Goal: Use online tool/utility: Utilize a website feature to perform a specific function

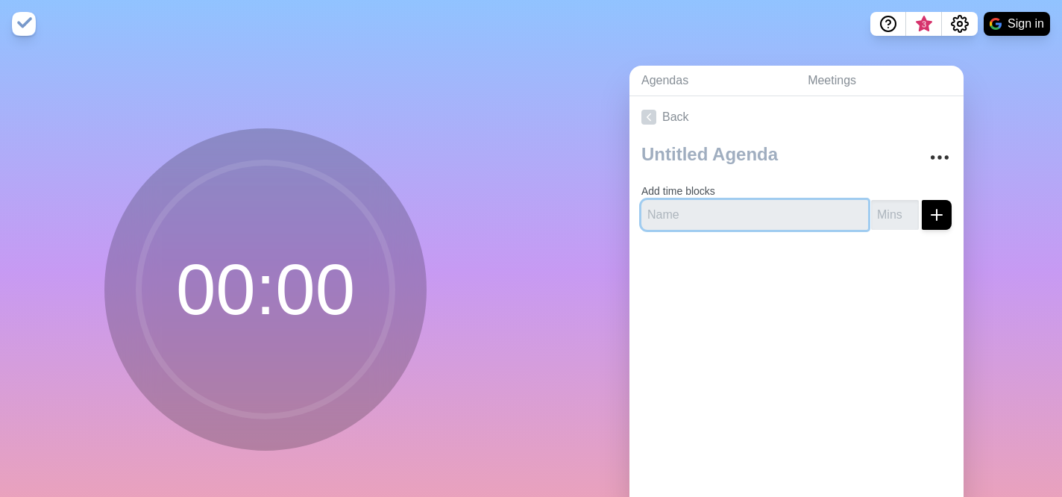
click at [736, 212] on input "text" at bounding box center [754, 215] width 227 height 30
type input "Intro"
click at [922, 200] on button "submit" at bounding box center [937, 215] width 30 height 30
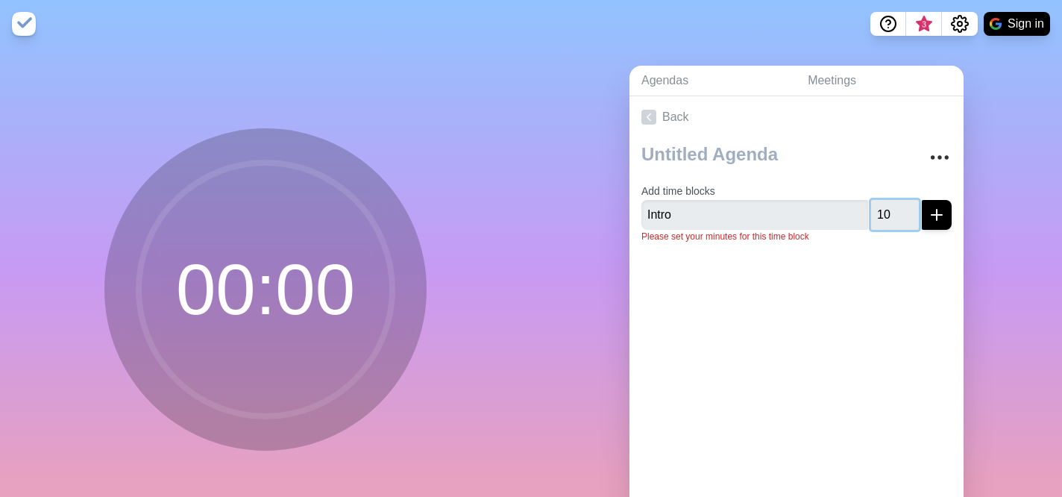
type input "10"
click at [922, 200] on button "submit" at bounding box center [937, 215] width 30 height 30
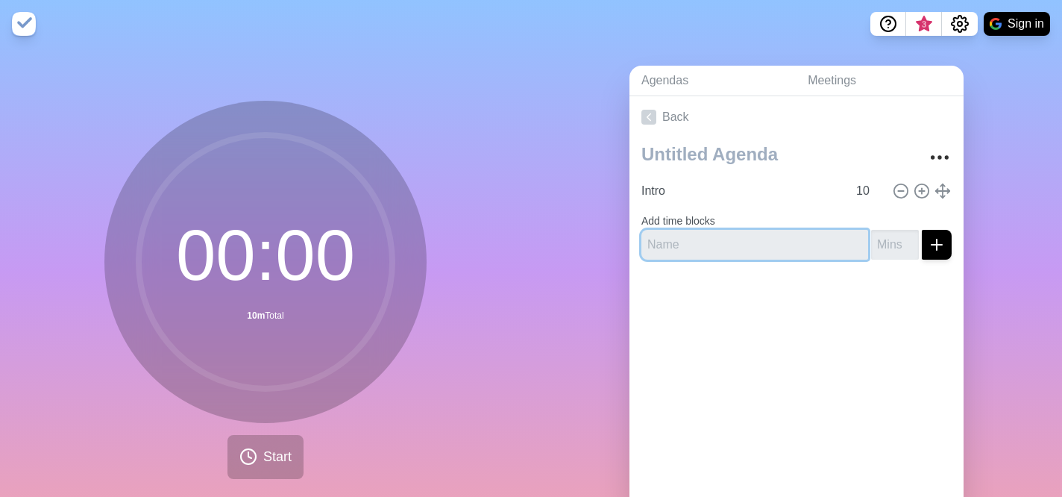
click at [733, 233] on input "text" at bounding box center [754, 245] width 227 height 30
type input "Round 1"
click at [885, 245] on input "number" at bounding box center [895, 245] width 48 height 30
type input "12"
click at [922, 230] on button "submit" at bounding box center [937, 245] width 30 height 30
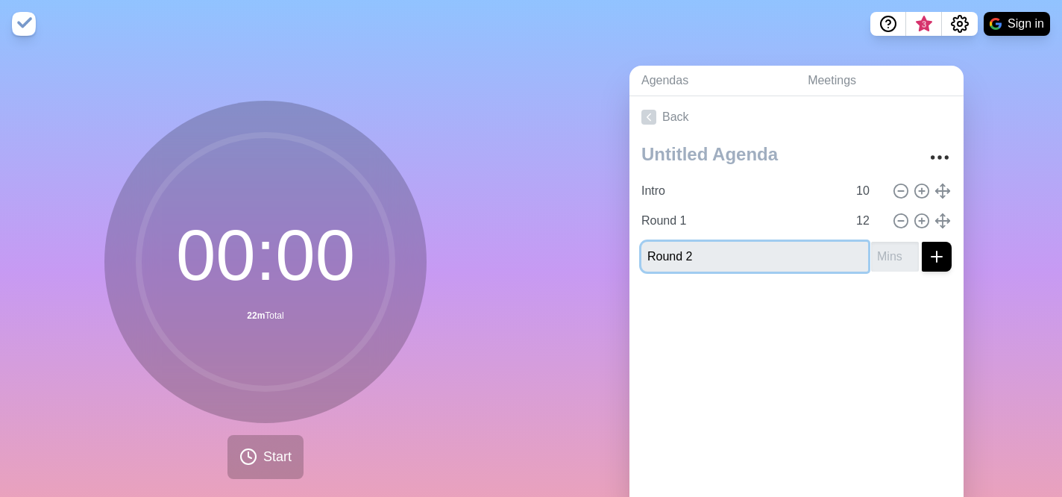
type input "Round 2"
click at [908, 257] on input "-1" at bounding box center [895, 257] width 48 height 30
type input "-110"
click at [922, 242] on button "submit" at bounding box center [937, 257] width 30 height 30
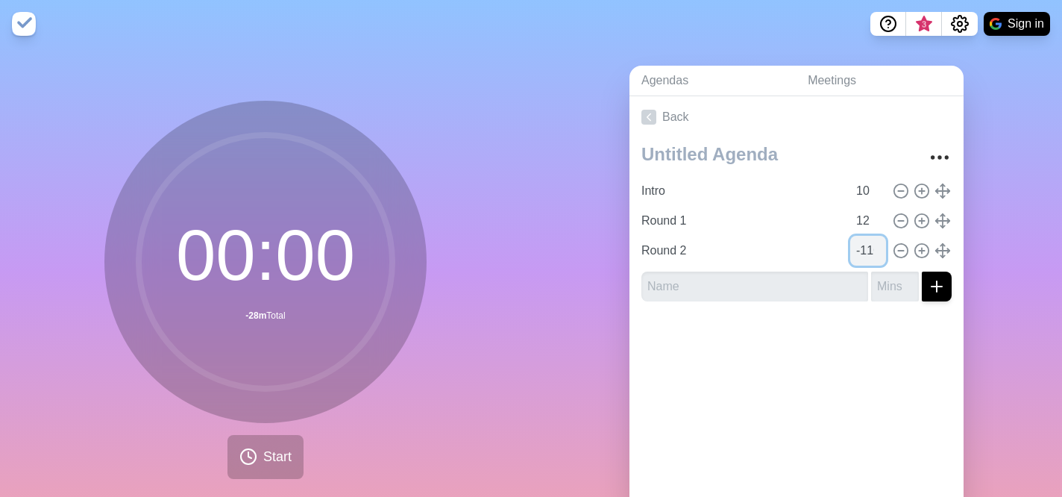
click at [856, 263] on input "-110" at bounding box center [868, 251] width 36 height 30
click at [867, 256] on input "-110" at bounding box center [868, 251] width 36 height 30
type input "10"
click at [842, 292] on input "text" at bounding box center [754, 287] width 227 height 30
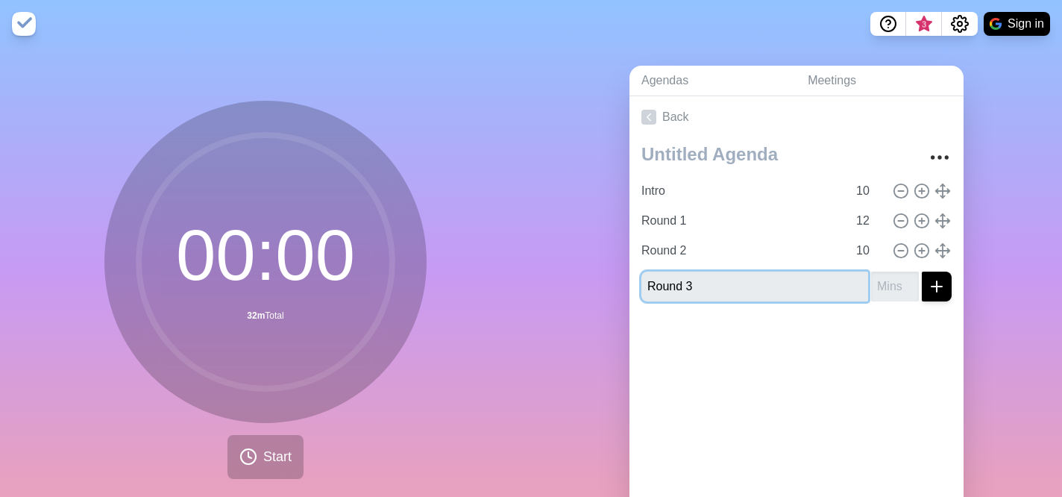
type input "Round 3"
click at [893, 290] on input "number" at bounding box center [895, 287] width 48 height 30
type input "10"
click at [922, 272] on button "submit" at bounding box center [937, 287] width 30 height 30
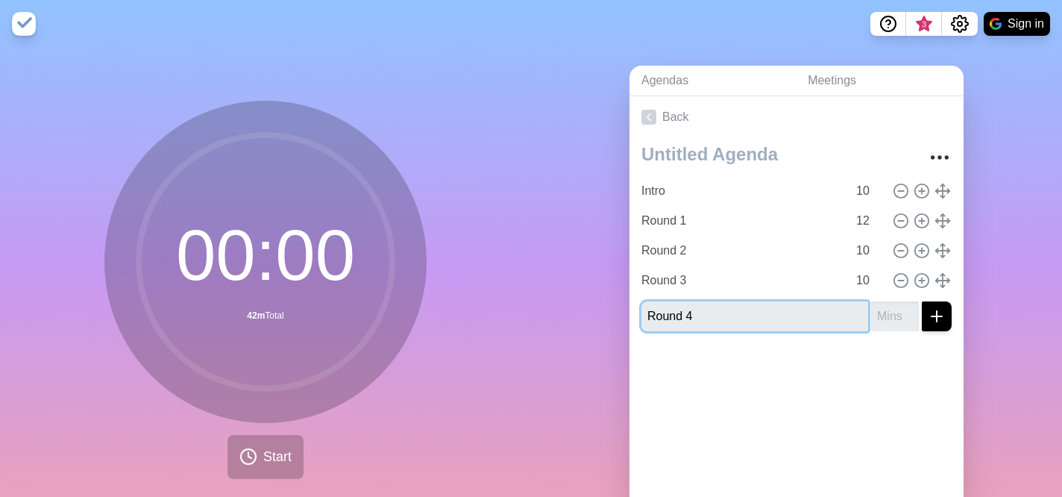
type input "Round 4"
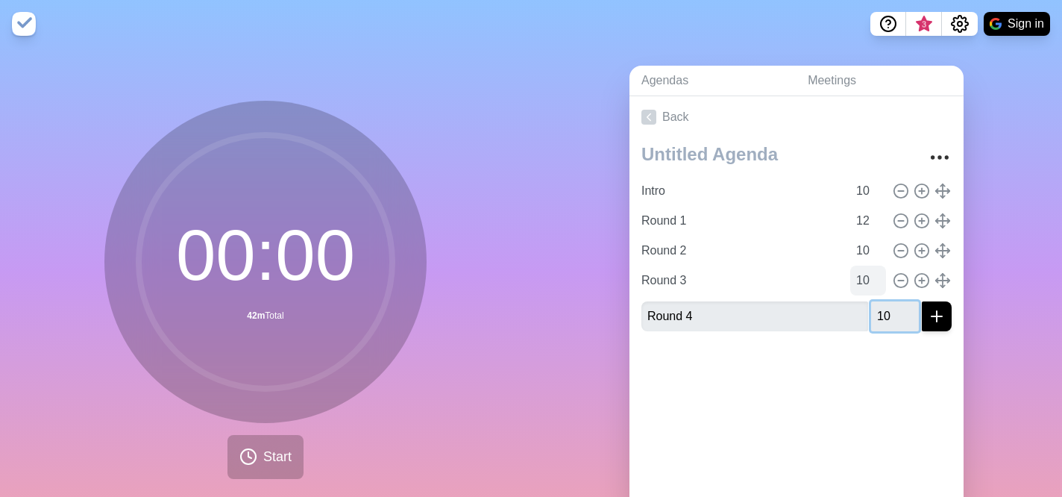
type input "1"
type input "10"
click at [922, 301] on button "submit" at bounding box center [937, 316] width 30 height 30
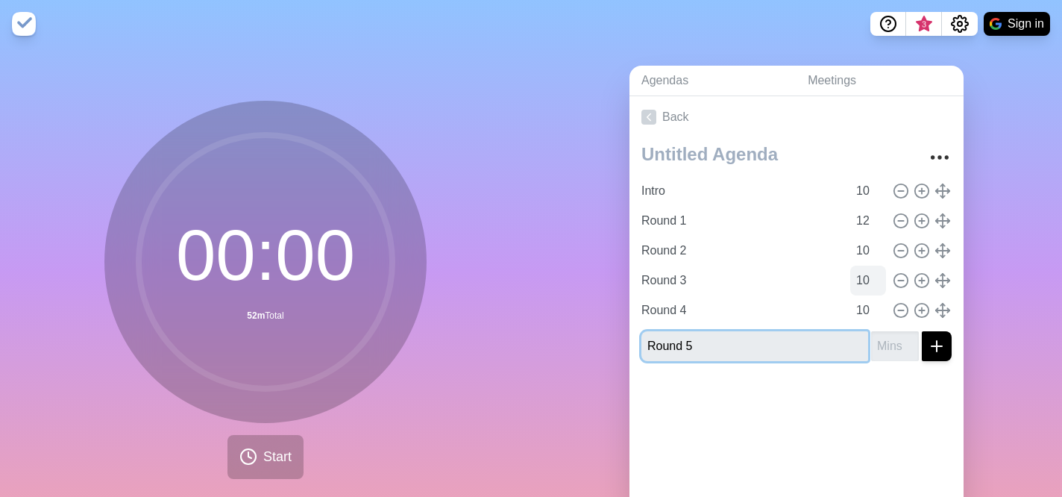
type input "Round 5"
type input "5"
click at [922, 331] on button "submit" at bounding box center [937, 346] width 30 height 30
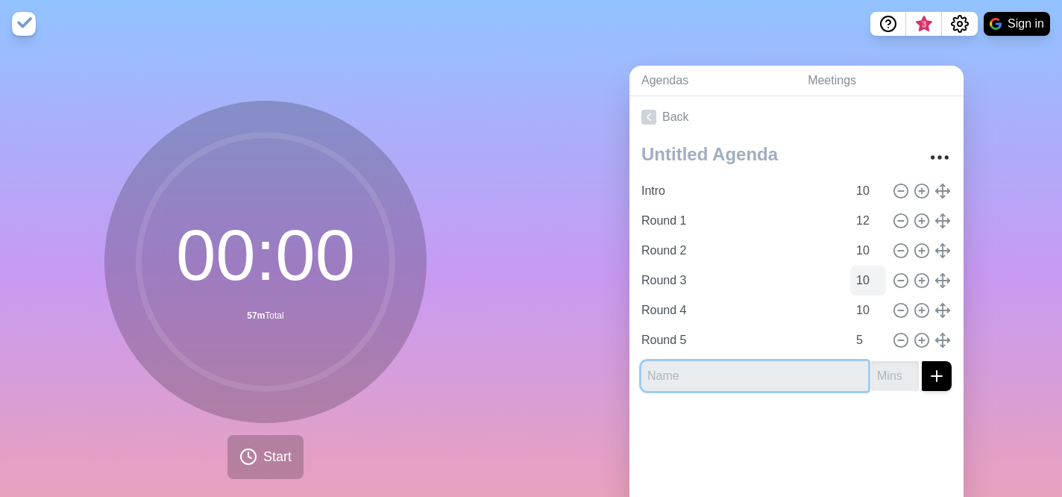
type input "Q"
type input "A"
type input "Announce Winner"
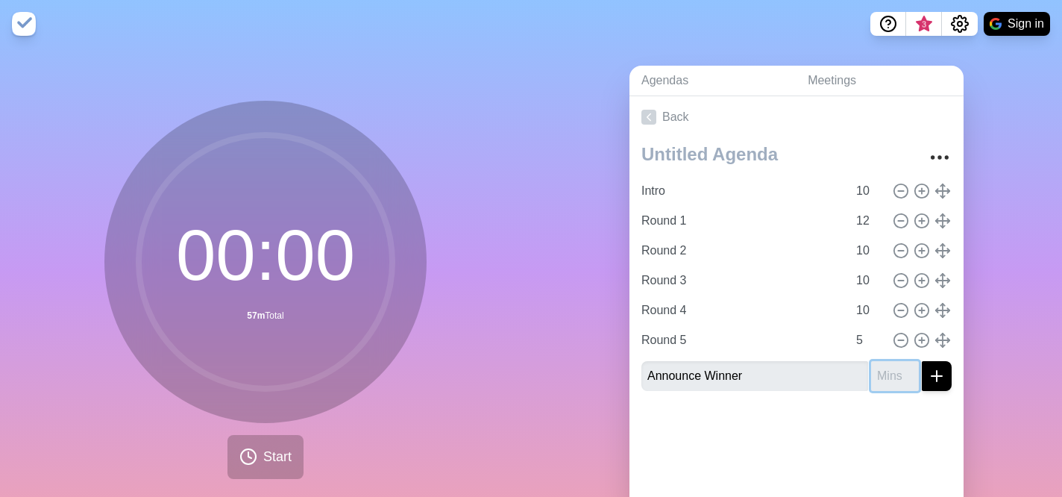
click at [900, 387] on input "number" at bounding box center [895, 376] width 48 height 30
type input "5"
click at [922, 361] on button "submit" at bounding box center [937, 376] width 30 height 30
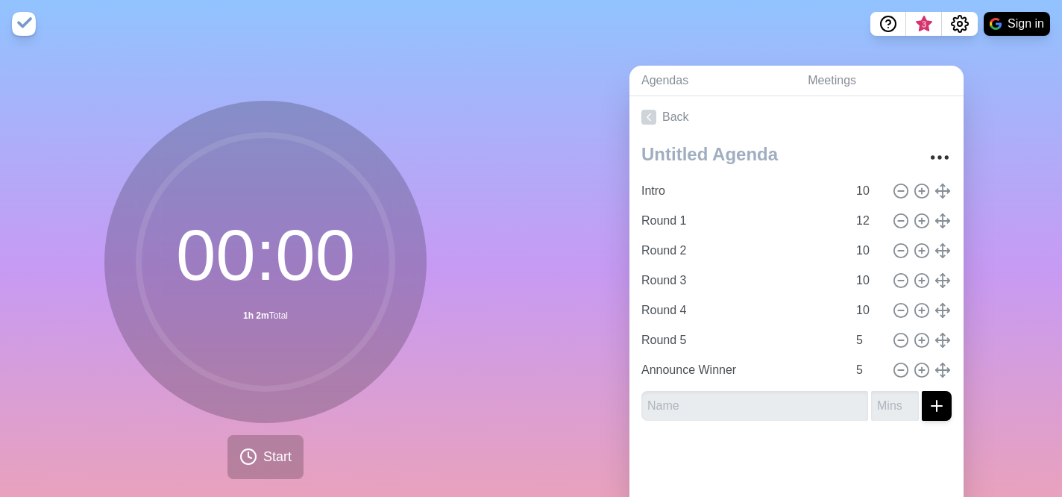
click at [1035, 340] on div "Agendas Meetings Back Intro 10 Round 1 12 Round 2 10 Round 3 10 Round 4 10 Roun…" at bounding box center [796, 295] width 531 height 495
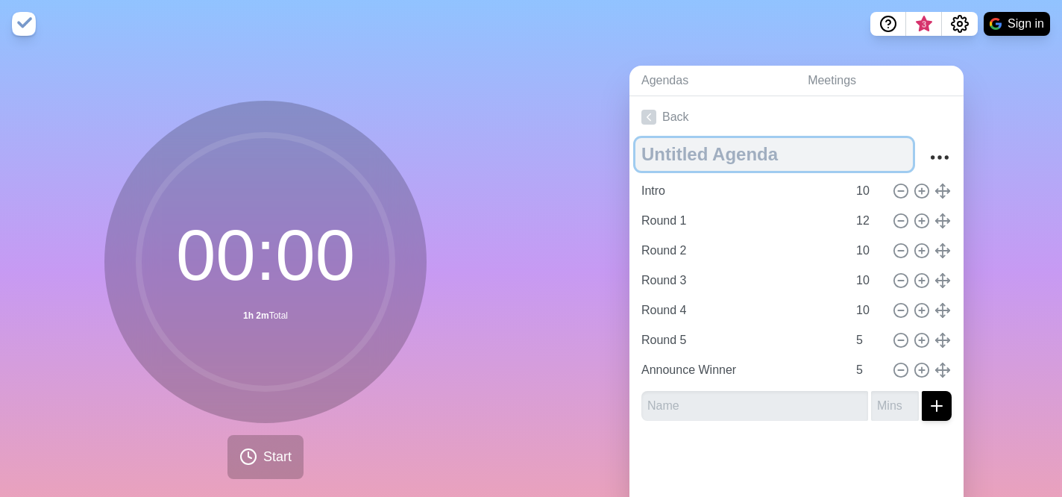
click at [741, 156] on textarea at bounding box center [774, 154] width 277 height 33
type textarea "Quiz for [GEOGRAPHIC_DATA]"
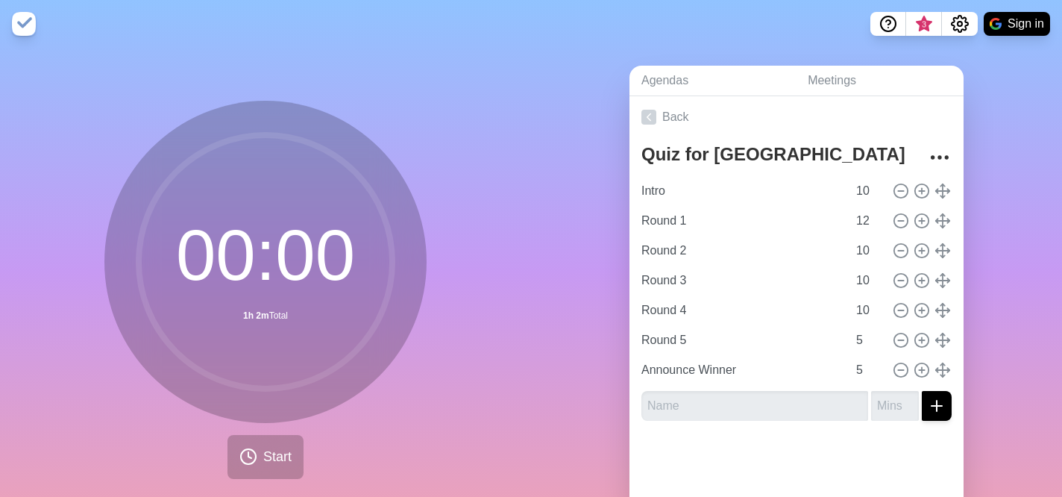
click at [986, 189] on div "Agendas Meetings Back Quiz for Gaza Intro 10 Round 1 12 Round 2 10 Round 3 10 R…" at bounding box center [796, 295] width 531 height 495
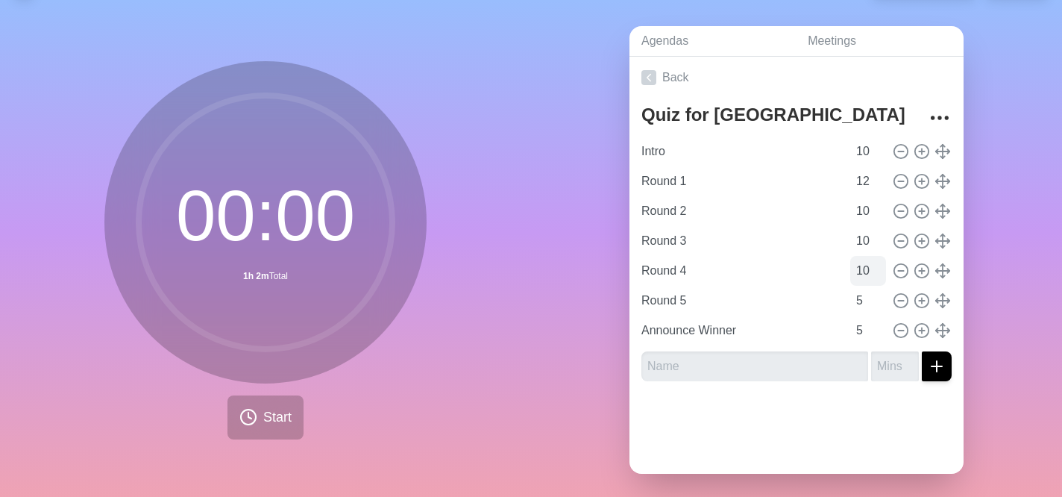
scroll to position [46, 0]
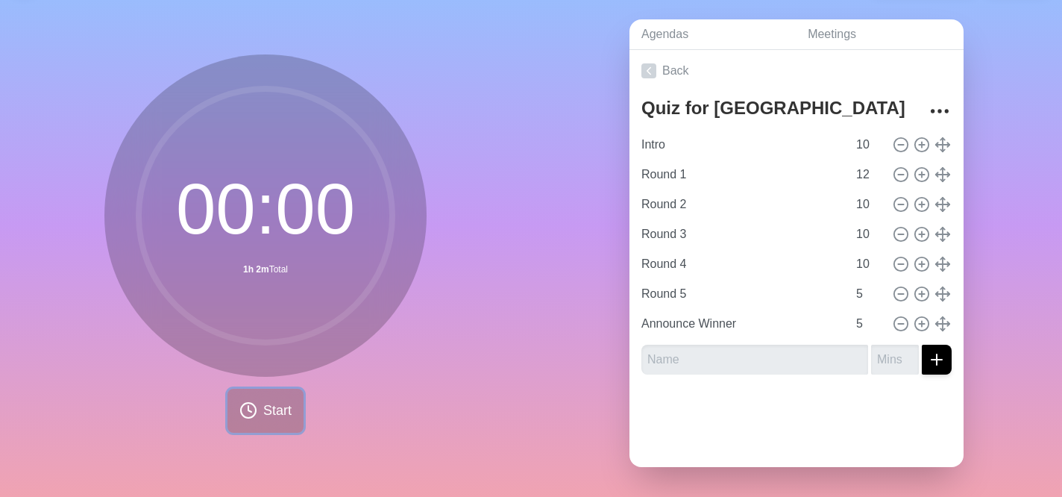
click at [261, 415] on button "Start" at bounding box center [265, 411] width 76 height 44
